Goal: Transaction & Acquisition: Purchase product/service

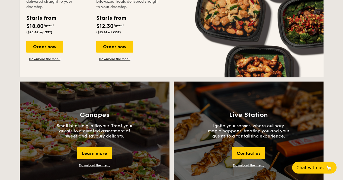
scroll to position [325, 0]
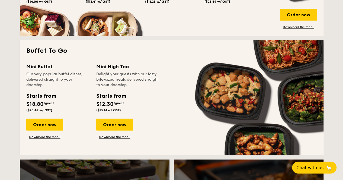
drag, startPoint x: 41, startPoint y: 122, endPoint x: 172, endPoint y: 94, distance: 133.9
click at [41, 122] on div "Order now" at bounding box center [44, 125] width 37 height 12
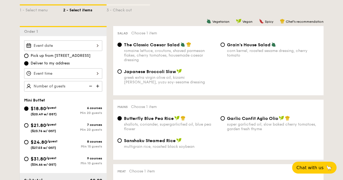
scroll to position [136, 0]
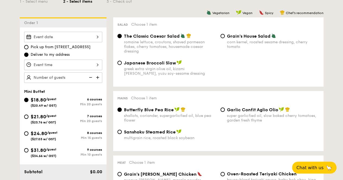
click at [72, 37] on div at bounding box center [63, 37] width 78 height 11
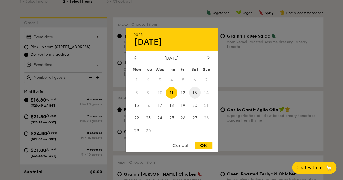
click at [192, 95] on span "13" at bounding box center [195, 93] width 12 height 12
click at [198, 149] on div "OK" at bounding box center [204, 145] width 18 height 7
type input "[DATE]"
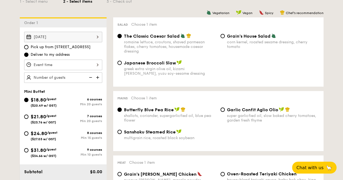
click at [85, 65] on div at bounding box center [63, 65] width 78 height 11
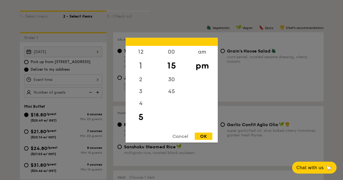
scroll to position [108, 0]
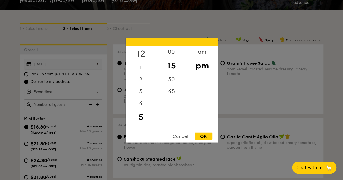
click at [143, 52] on div "12" at bounding box center [141, 54] width 31 height 16
click at [199, 53] on div "am" at bounding box center [202, 54] width 31 height 16
click at [139, 112] on div "5" at bounding box center [141, 111] width 31 height 12
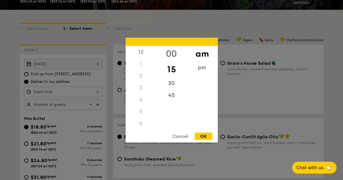
click at [173, 51] on div "00" at bounding box center [171, 54] width 31 height 16
click at [169, 78] on div "30" at bounding box center [171, 81] width 31 height 16
drag, startPoint x: 138, startPoint y: 98, endPoint x: 140, endPoint y: 104, distance: 5.7
click at [140, 104] on div "4" at bounding box center [141, 100] width 31 height 12
click at [201, 69] on div "pm" at bounding box center [202, 70] width 31 height 16
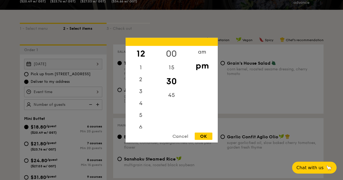
click at [176, 52] on div "00" at bounding box center [171, 54] width 31 height 16
drag, startPoint x: 143, startPoint y: 113, endPoint x: 142, endPoint y: 61, distance: 51.8
click at [142, 61] on div "12 1 2 3 4 5 6 7 8 9 10 11" at bounding box center [141, 87] width 31 height 83
click at [201, 137] on div "OK" at bounding box center [204, 136] width 18 height 7
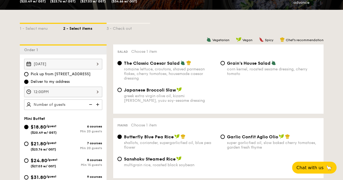
click at [96, 91] on div "12:00PM" at bounding box center [63, 92] width 78 height 11
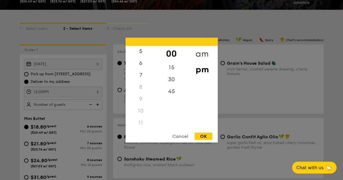
click at [204, 52] on div "am" at bounding box center [202, 54] width 31 height 16
click at [141, 120] on div "11" at bounding box center [141, 122] width 31 height 16
click at [172, 77] on div "30" at bounding box center [171, 81] width 31 height 16
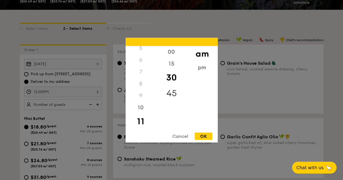
click at [169, 90] on div "45" at bounding box center [171, 93] width 31 height 16
click at [207, 135] on div "OK" at bounding box center [204, 136] width 18 height 7
type input "11:45AM"
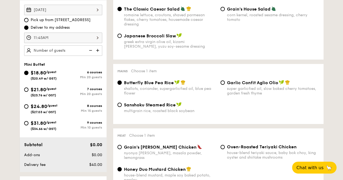
scroll to position [136, 0]
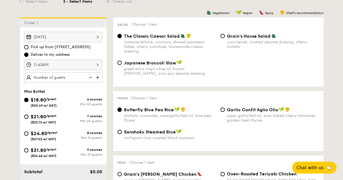
click at [28, 136] on div "$24.80 /guest ($27.03 w/ GST)" at bounding box center [43, 135] width 39 height 11
click at [28, 136] on input "$24.80 /guest ($27.03 w/ GST) 8 courses Min 15 guests" at bounding box center [26, 133] width 4 height 4
radio input "true"
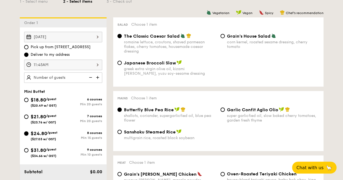
radio input "false"
radio input "true"
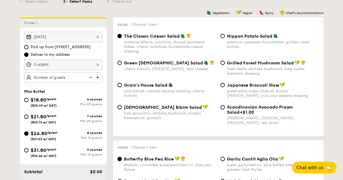
click at [248, 40] on div "premium japanese mayonnaise, golden russet potato" at bounding box center [273, 44] width 92 height 9
click at [225, 38] on input "Nippon Potato Salad premium japanese mayonnaise, golden russet potato" at bounding box center [222, 36] width 4 height 4
radio input "true"
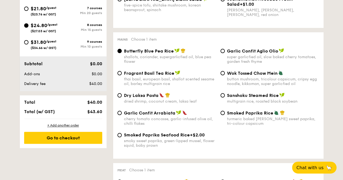
scroll to position [244, 0]
click at [249, 53] on span "Garlic Confit Aglio Olio" at bounding box center [252, 50] width 51 height 5
click at [225, 53] on input "Garlic Confit Aglio Olio super garlicfied oil, slow baked cherry tomatoes, gard…" at bounding box center [222, 51] width 4 height 4
radio input "true"
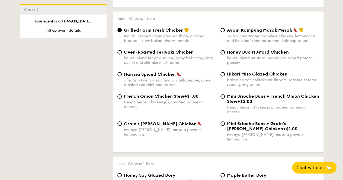
scroll to position [407, 0]
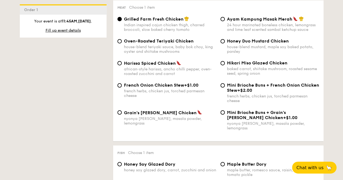
click at [251, 66] on span "Hikari Miso Glazed Chicken" at bounding box center [257, 62] width 60 height 5
click at [225, 65] on input "Hikari Miso Glazed Chicken baked carrot, shiitake mushroom, roasted sesame seed…" at bounding box center [222, 63] width 4 height 4
radio input "true"
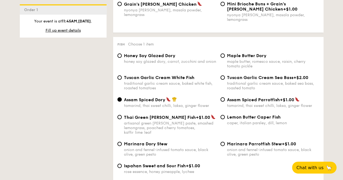
scroll to position [542, 0]
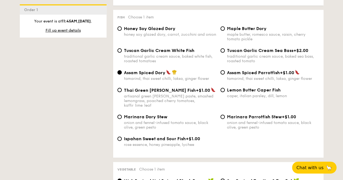
click at [245, 35] on div "maple butter, romesco sauce, raisin, cherry tomato pickle" at bounding box center [273, 36] width 92 height 9
click at [225, 31] on input "Maple Butter Dory maple butter, romesco sauce, raisin, cherry tomato pickle" at bounding box center [222, 29] width 4 height 4
radio input "true"
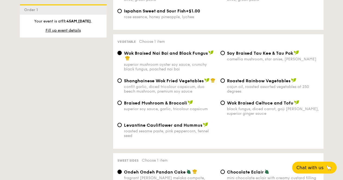
scroll to position [678, 0]
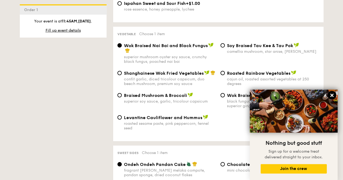
click at [332, 95] on icon at bounding box center [331, 95] width 3 height 3
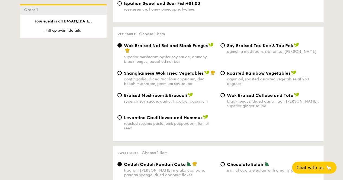
click at [190, 121] on div "roasted sesame paste, pink peppercorn, fennel seed" at bounding box center [170, 125] width 92 height 9
click at [122, 117] on input "Levantine Cauliflower and Hummus roasted sesame paste, pink peppercorn, fennel …" at bounding box center [119, 118] width 4 height 4
radio input "true"
click at [177, 44] on div "Wok Braised Nai Bai and Black Fungus" at bounding box center [170, 48] width 92 height 11
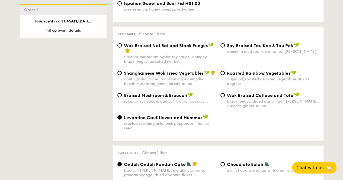
click at [122, 44] on input "Wok Braised Nai Bai and Black Fungus superior mushroom oyster soy sauce, crunch…" at bounding box center [119, 45] width 4 height 4
radio input "true"
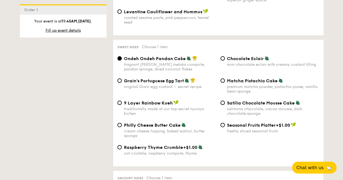
scroll to position [813, 0]
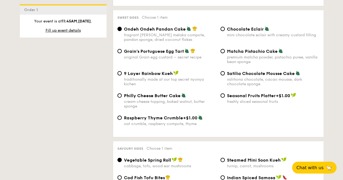
click at [336, 85] on div "1 - Select menu 2 - Select items 3 - Check out Order 1 [DATE] Pick up from [STR…" at bounding box center [171, 137] width 343 height 1665
click at [235, 20] on div "Sweet sides Choose 1 item Ondeh Ondeh Pandan Cake fragrant [PERSON_NAME] melaka…" at bounding box center [218, 73] width 210 height 127
click at [234, 27] on span "Chocolate Eclair" at bounding box center [245, 29] width 37 height 5
click at [225, 27] on input "Chocolate Eclair mini chocolate eclair with creamy custard filling" at bounding box center [222, 29] width 4 height 4
radio input "true"
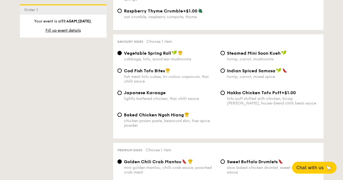
scroll to position [922, 0]
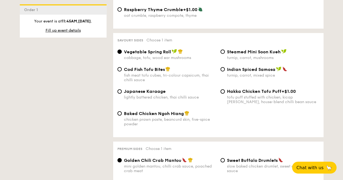
click at [331, 101] on div "1 - Select menu 2 - Select items 3 - Check out Order 1 [DATE] Pick up from [STR…" at bounding box center [171, 28] width 343 height 1665
click at [329, 64] on div "1 - Select menu 2 - Select items 3 - Check out Order 1 [DATE] Pick up from [STR…" at bounding box center [171, 28] width 343 height 1665
click at [148, 89] on span "Japanese Karaage" at bounding box center [145, 91] width 42 height 5
click at [122, 89] on input "Japanese Karaage lightly battered chicken, thai chilli sauce" at bounding box center [119, 91] width 4 height 4
radio input "true"
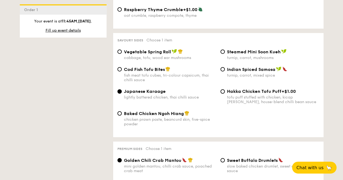
click at [326, 95] on div "1 - Select menu 2 - Select items 3 - Check out Order 1 [DATE] Pick up from [STR…" at bounding box center [171, 28] width 312 height 1665
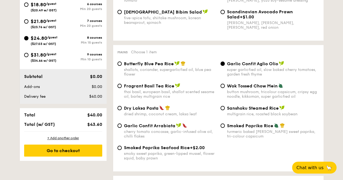
scroll to position [191, 0]
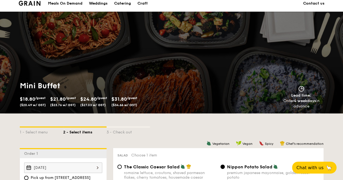
scroll to position [0, 0]
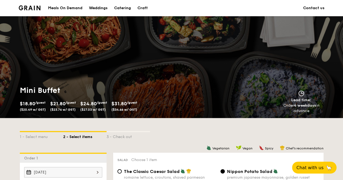
click at [126, 8] on div "Catering" at bounding box center [122, 8] width 17 height 16
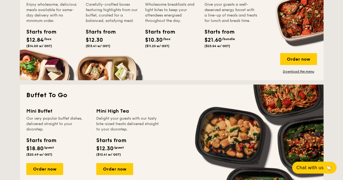
scroll to position [347, 0]
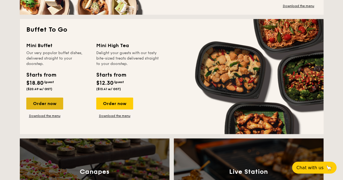
click at [54, 102] on div "Order now" at bounding box center [44, 104] width 37 height 12
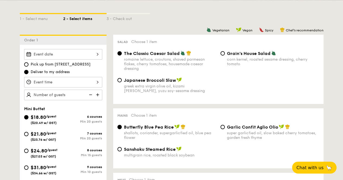
scroll to position [163, 0]
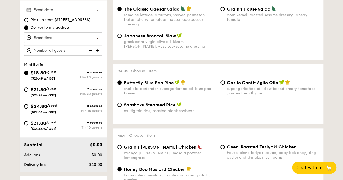
click at [37, 126] on div "$31.80 /guest ($34.66 w/ GST)" at bounding box center [44, 125] width 26 height 11
click at [28, 126] on input "$31.80 /guest ($34.66 w/ GST) 9 courses Min 10 guests" at bounding box center [26, 123] width 4 height 4
radio input "true"
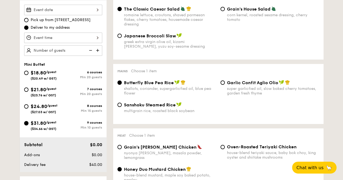
radio input "false"
radio input "true"
